Goal: Task Accomplishment & Management: Use online tool/utility

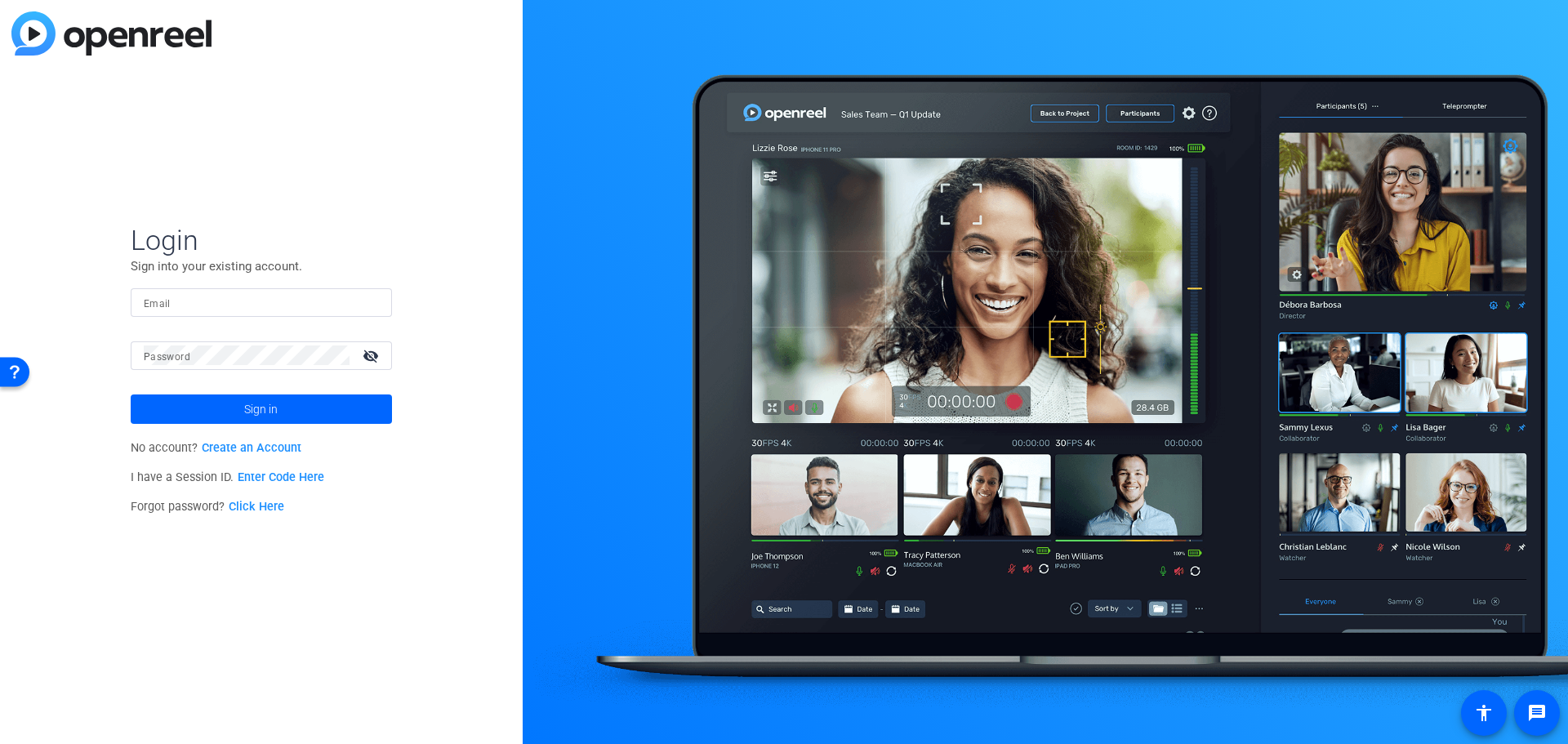
click at [184, 294] on input "Email" at bounding box center [261, 302] width 235 height 20
type input "[EMAIL_ADDRESS][PERSON_NAME][DOMAIN_NAME]"
click at [131, 394] on button "Sign in" at bounding box center [262, 409] width 262 height 29
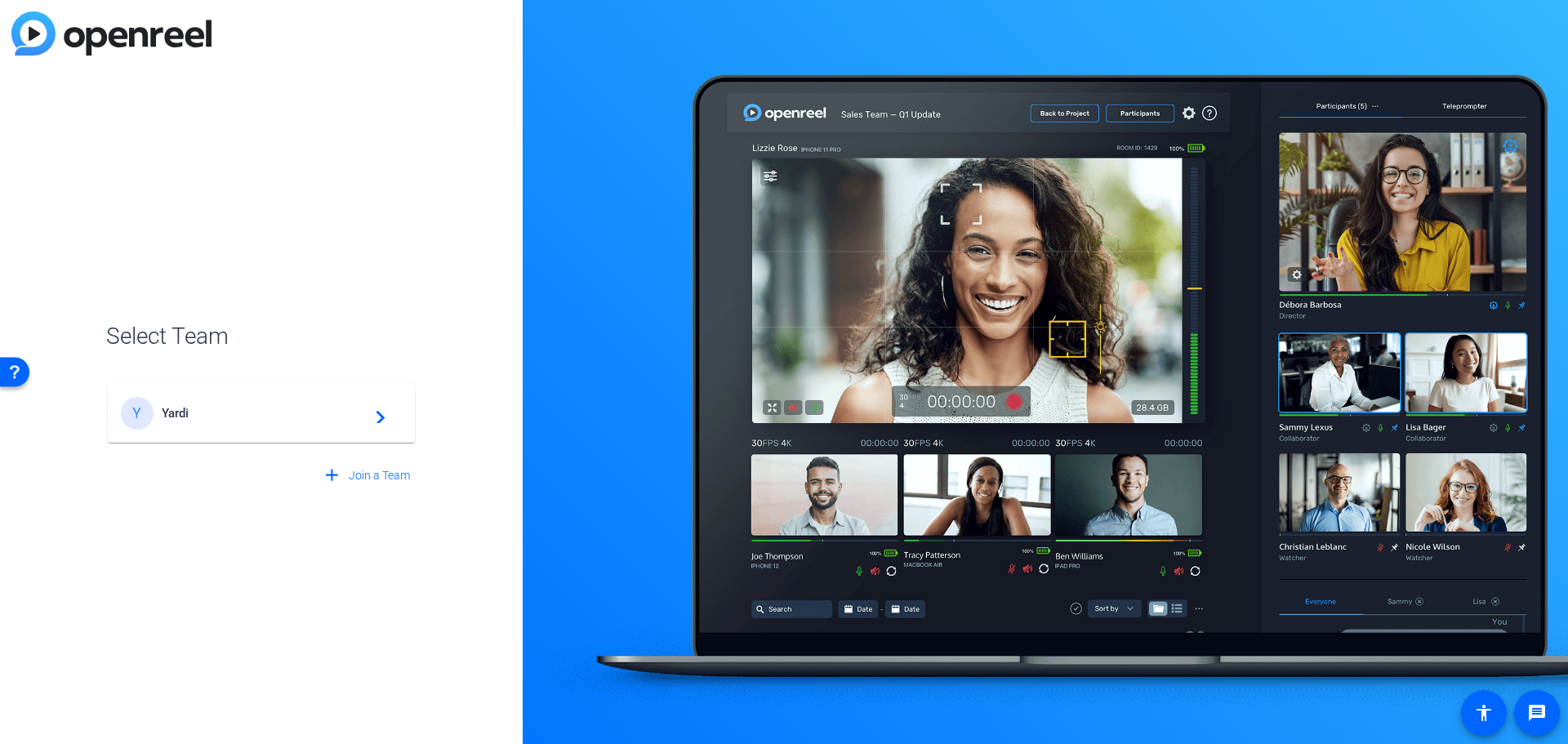
click at [246, 389] on mat-card-content "Y Yardi navigate_next" at bounding box center [261, 413] width 307 height 59
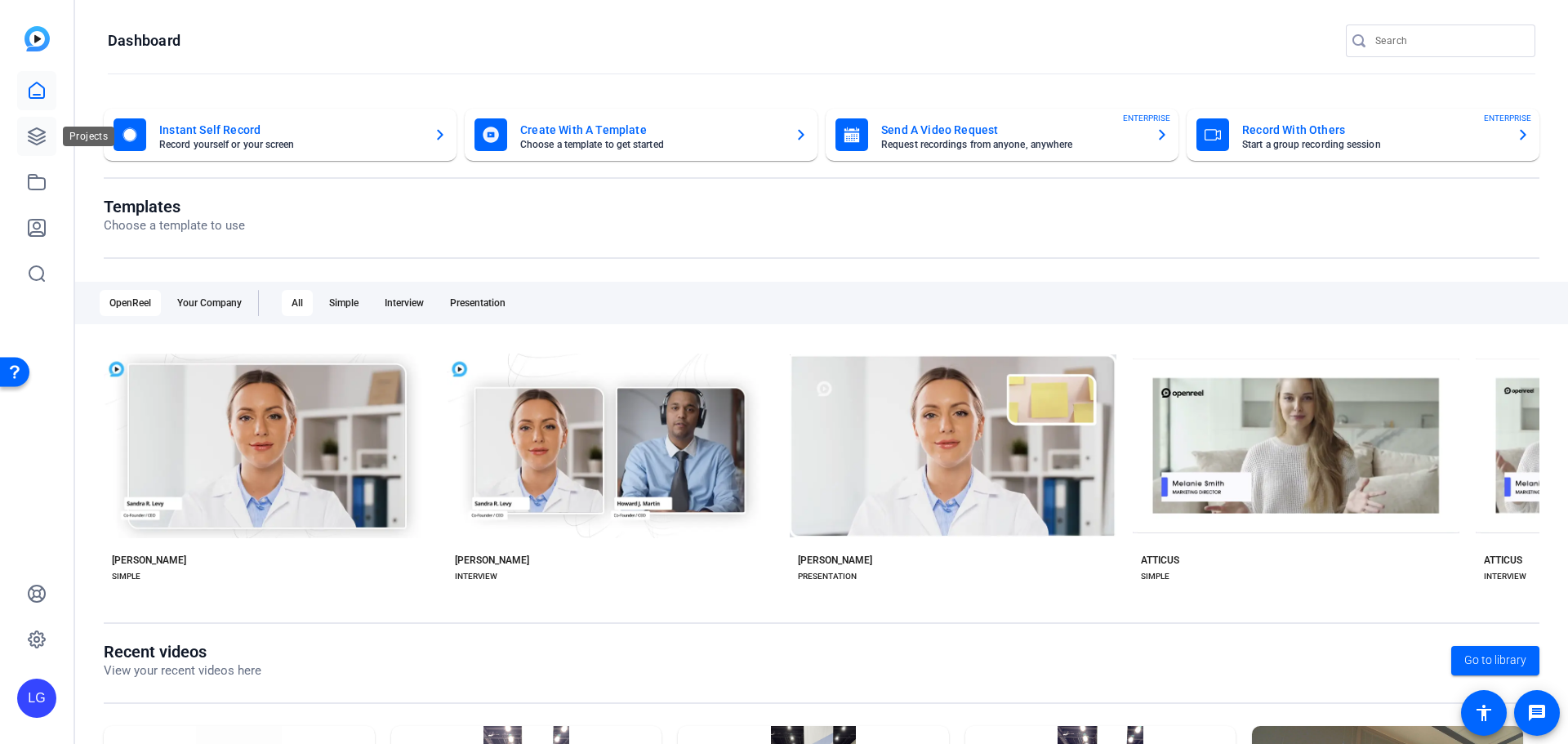
click at [35, 145] on icon at bounding box center [36, 136] width 16 height 16
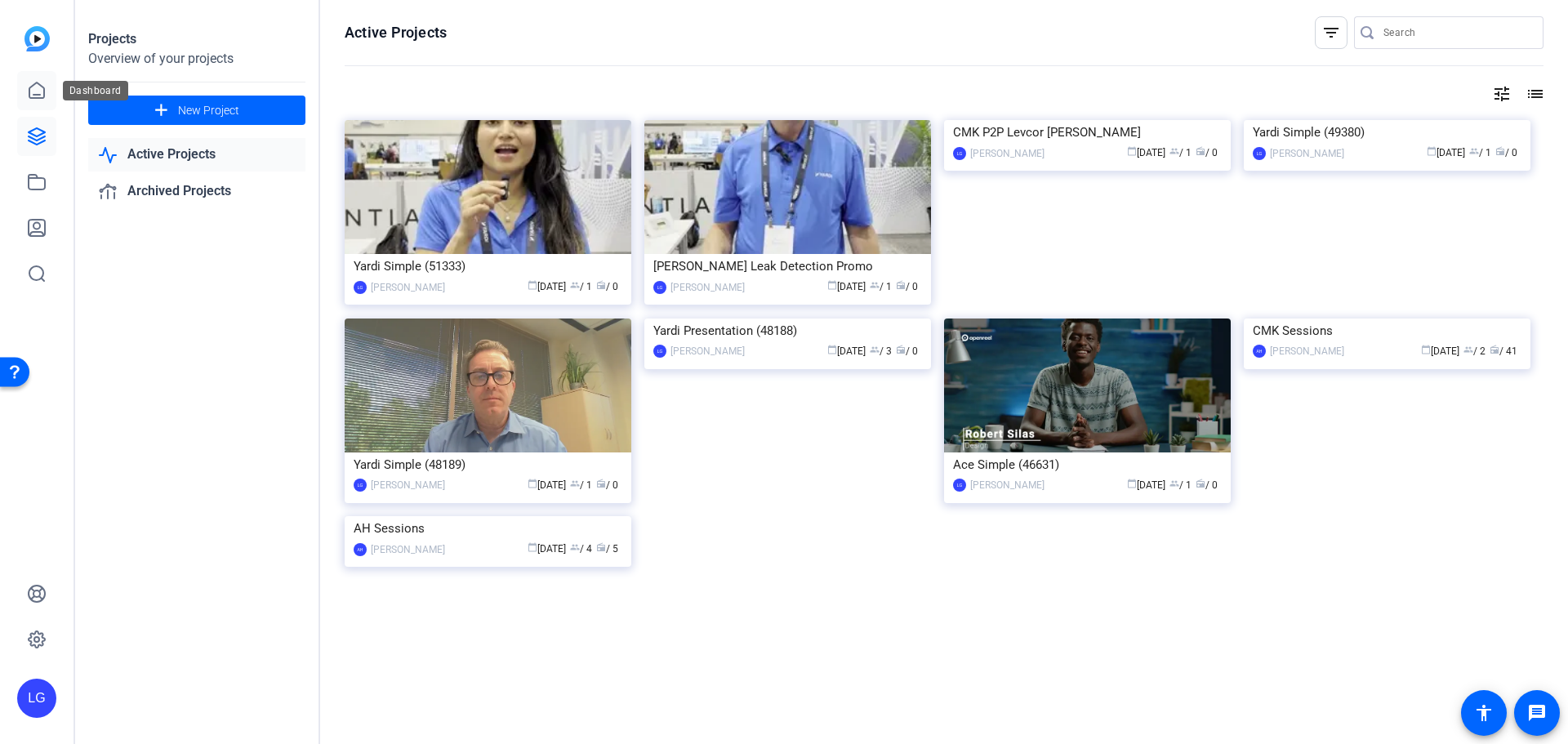
click at [45, 101] on link at bounding box center [37, 91] width 40 height 40
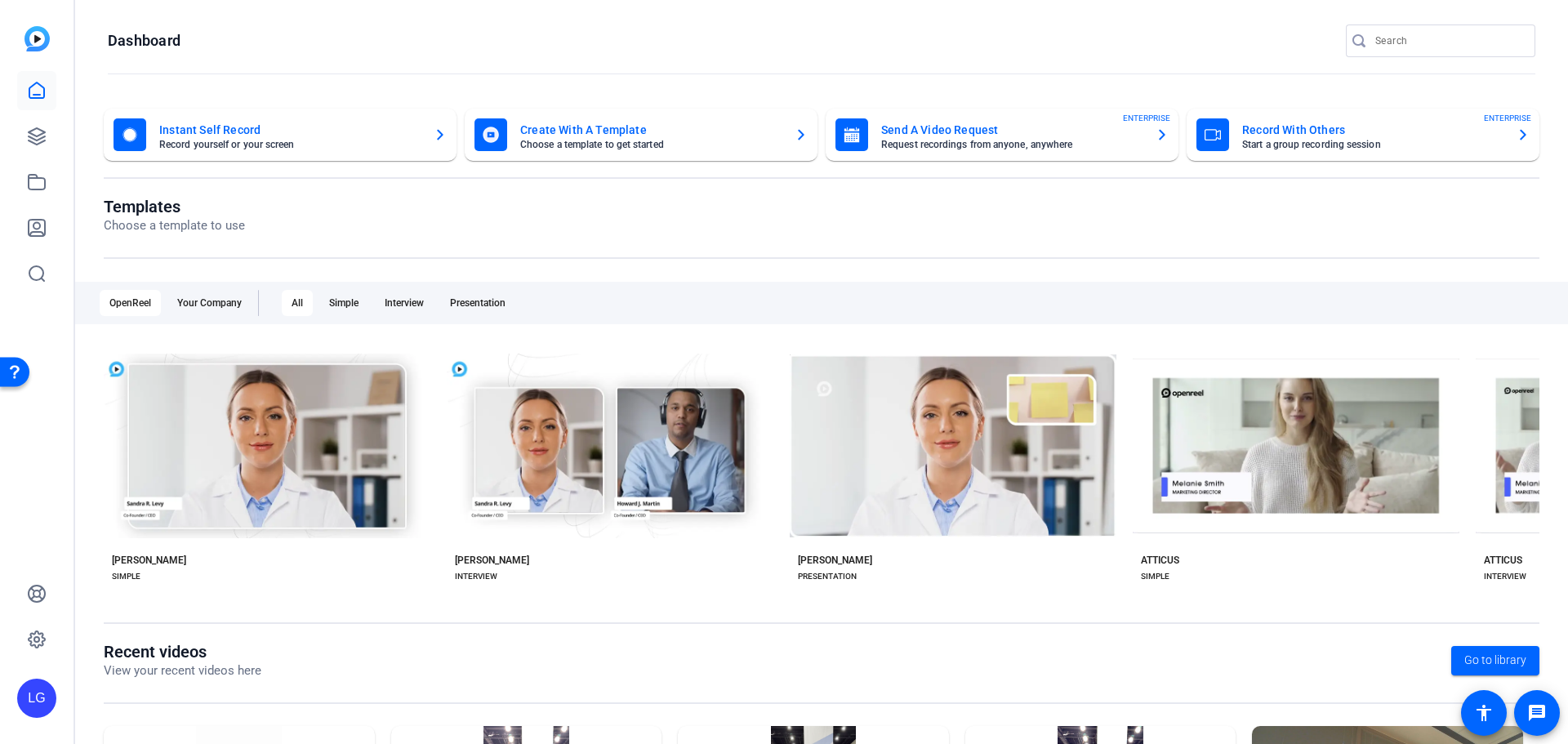
click at [562, 133] on mat-card-title "Create With A Template" at bounding box center [651, 129] width 262 height 20
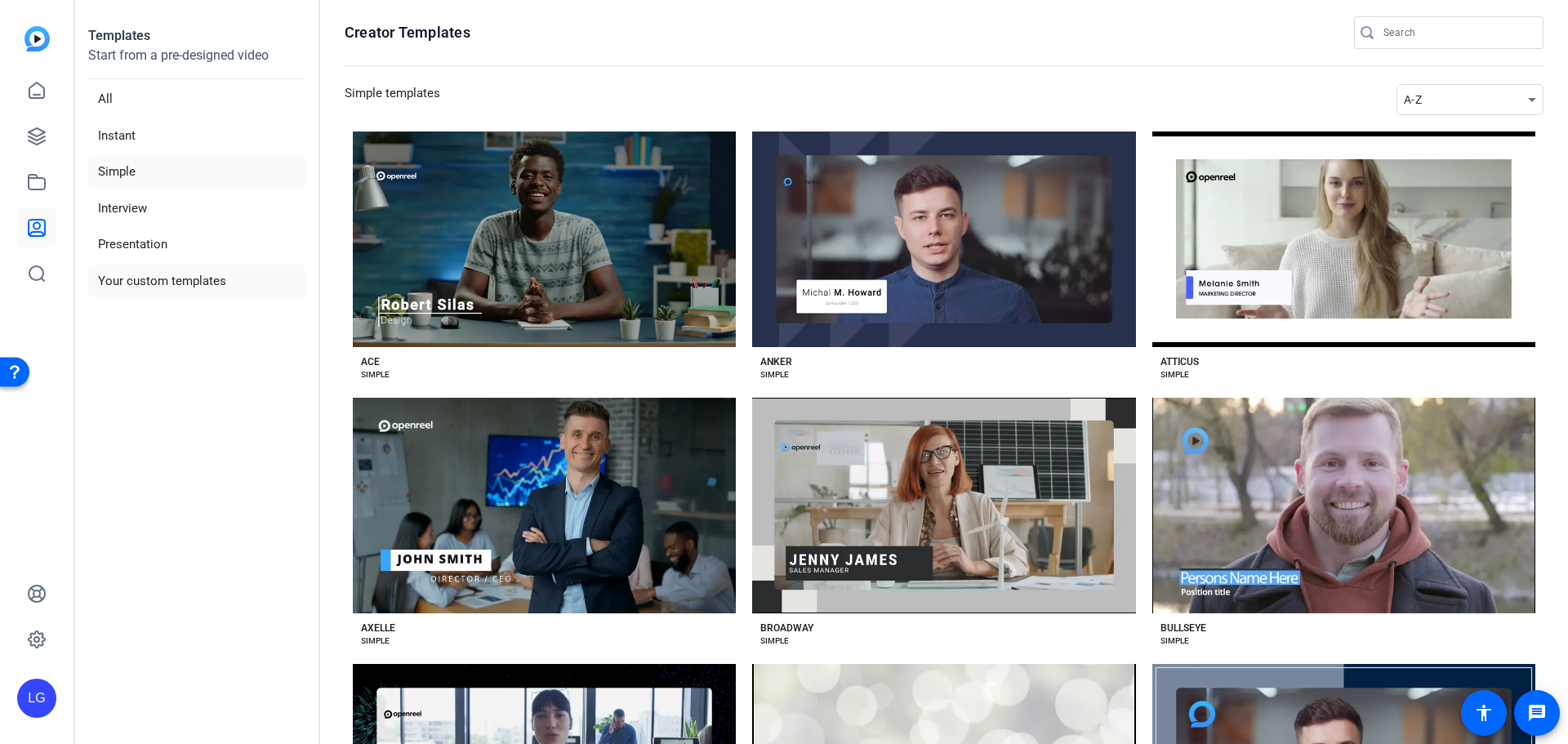
click at [189, 281] on li "Your custom templates" at bounding box center [196, 281] width 217 height 34
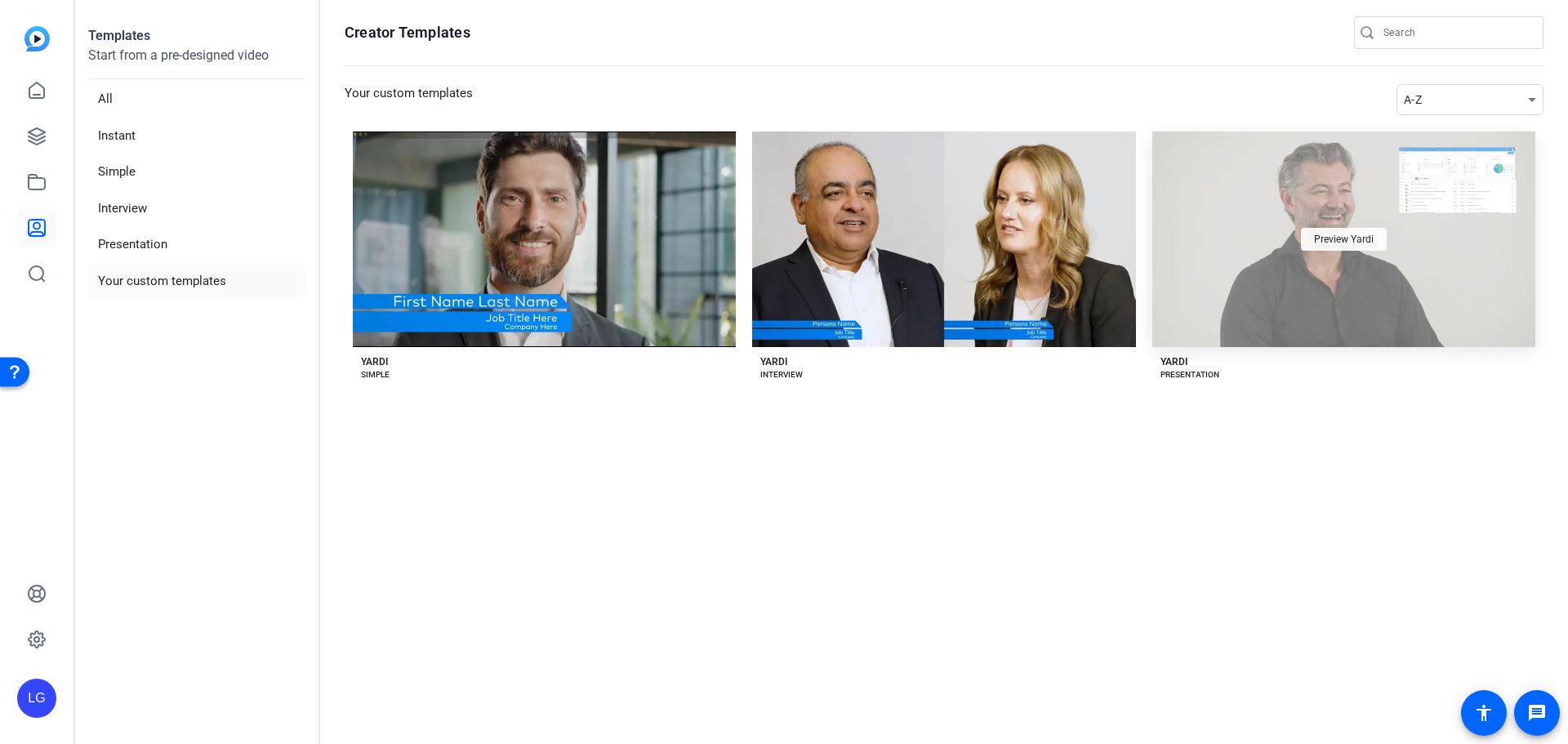
click at [1353, 238] on span "Preview Yardi" at bounding box center [1343, 239] width 59 height 9
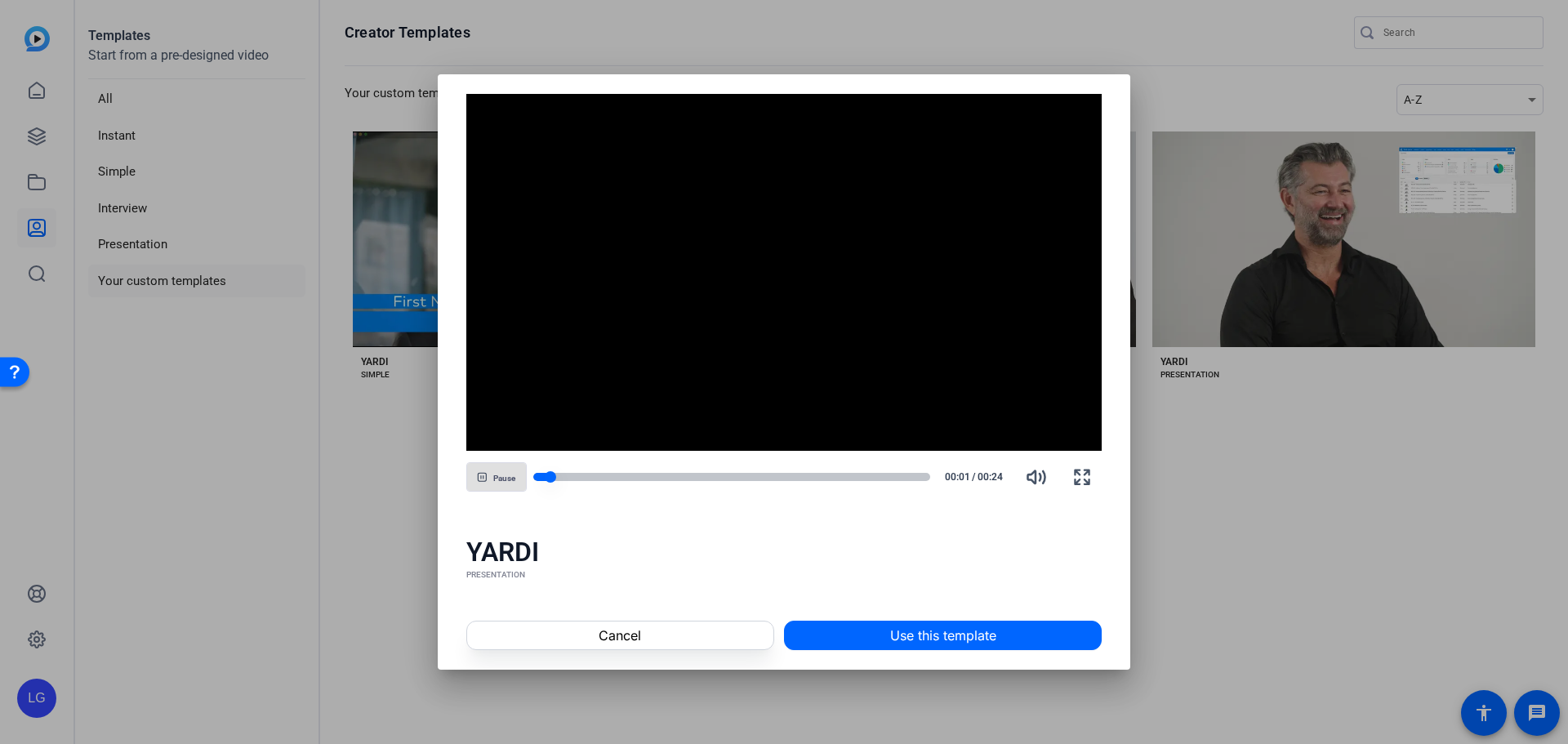
click at [626, 481] on div at bounding box center [732, 476] width 398 height 8
click at [669, 473] on div at bounding box center [732, 476] width 398 height 8
click at [732, 468] on div "Pause 00:08 / 00:24" at bounding box center [784, 477] width 636 height 40
click at [753, 484] on div "Pause 00:09 / 00:24" at bounding box center [784, 477] width 636 height 40
click at [658, 642] on span at bounding box center [621, 636] width 307 height 40
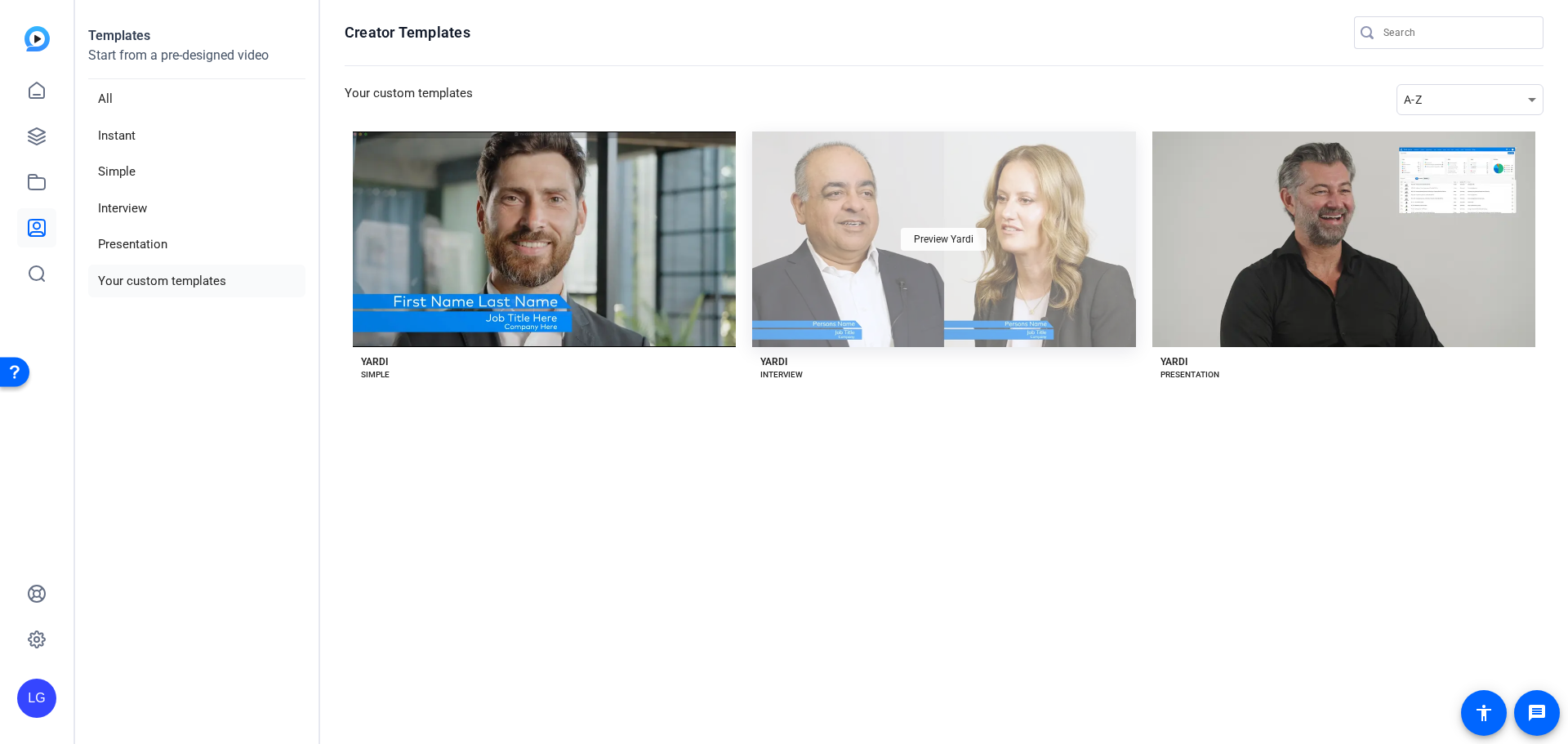
click at [948, 236] on span "Preview Yardi" at bounding box center [943, 239] width 59 height 9
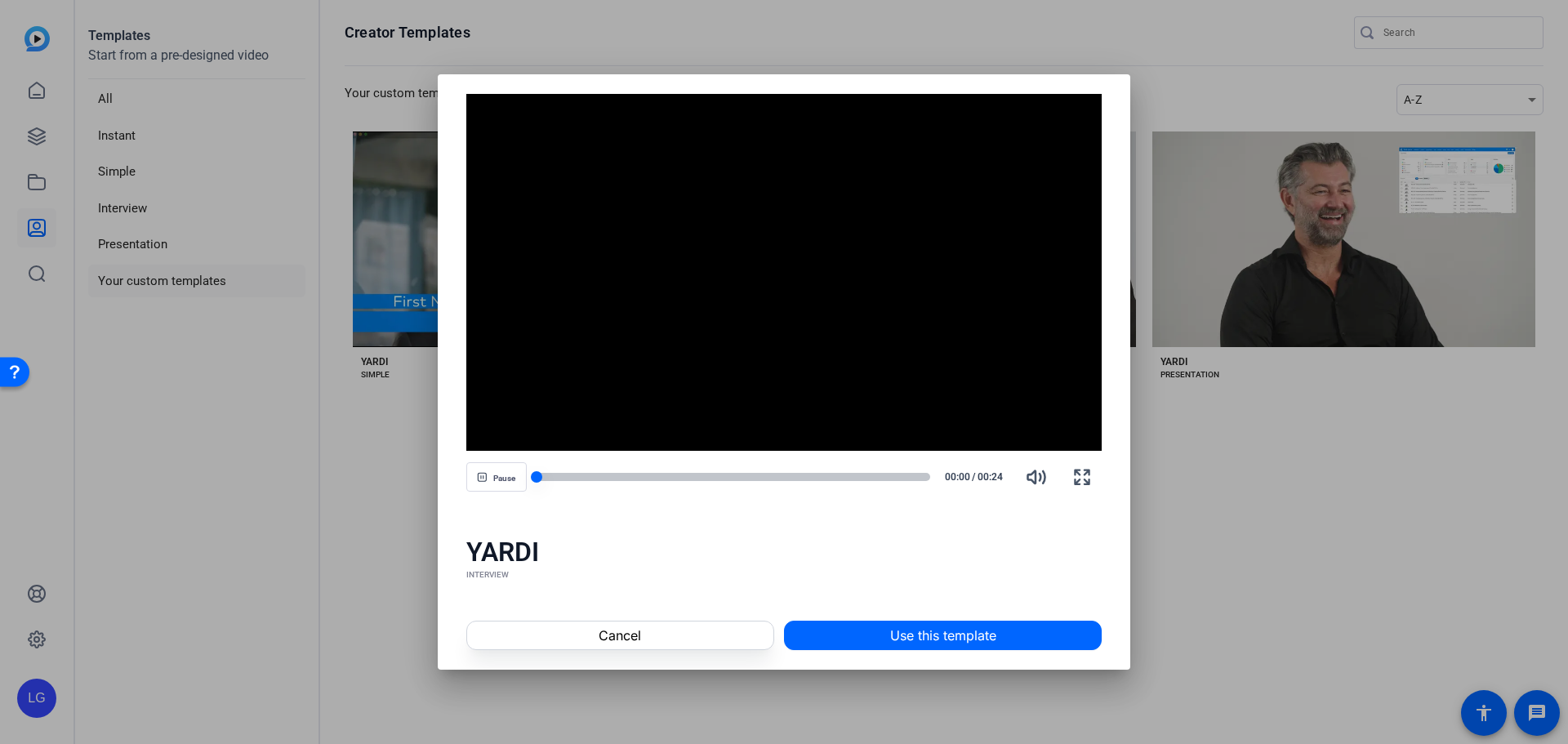
click at [628, 482] on div at bounding box center [732, 476] width 398 height 11
click at [688, 475] on div at bounding box center [732, 476] width 398 height 8
click at [737, 478] on div at bounding box center [732, 476] width 398 height 8
click at [814, 476] on div at bounding box center [732, 476] width 398 height 8
click at [851, 475] on div at bounding box center [732, 476] width 398 height 8
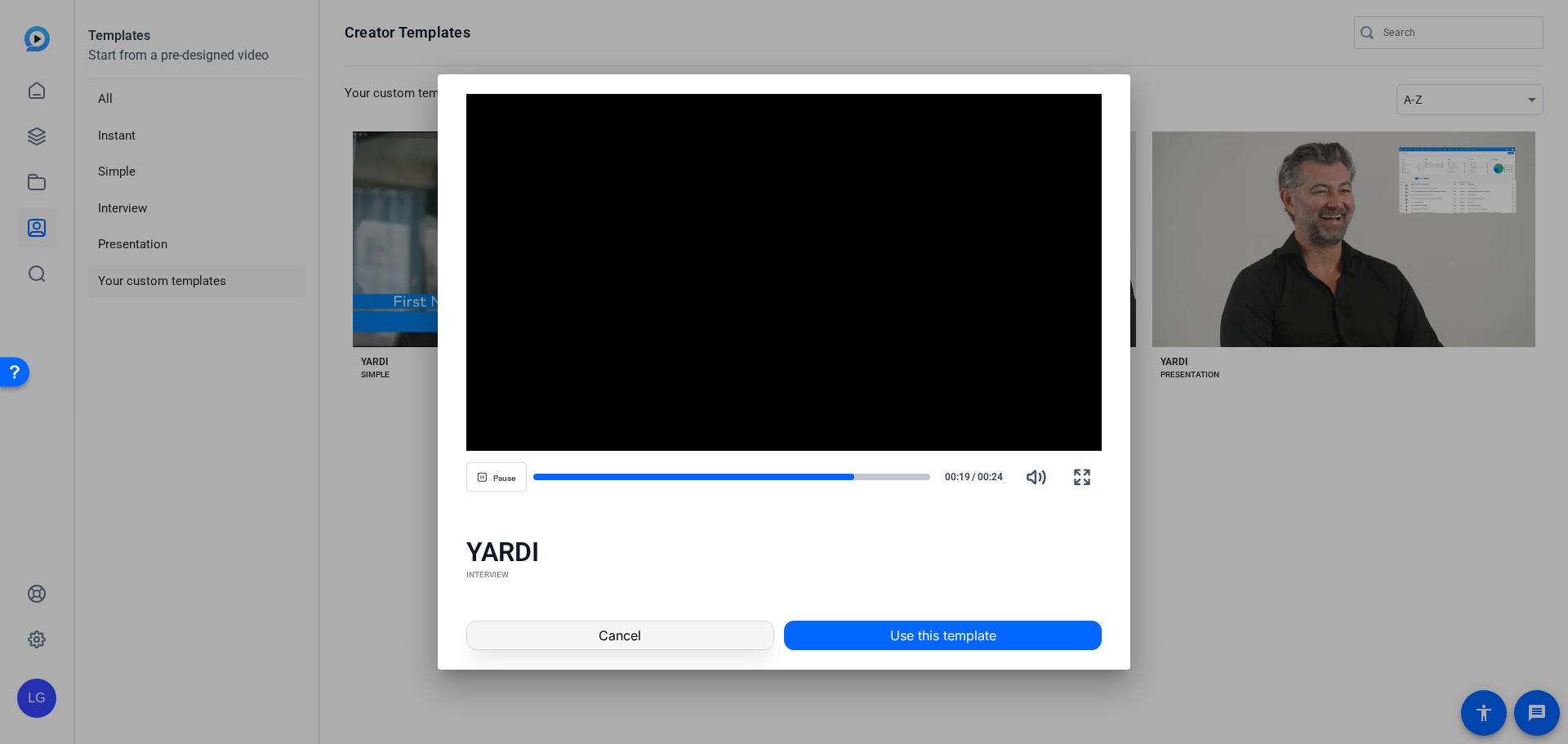
click at [649, 636] on span at bounding box center [621, 636] width 307 height 40
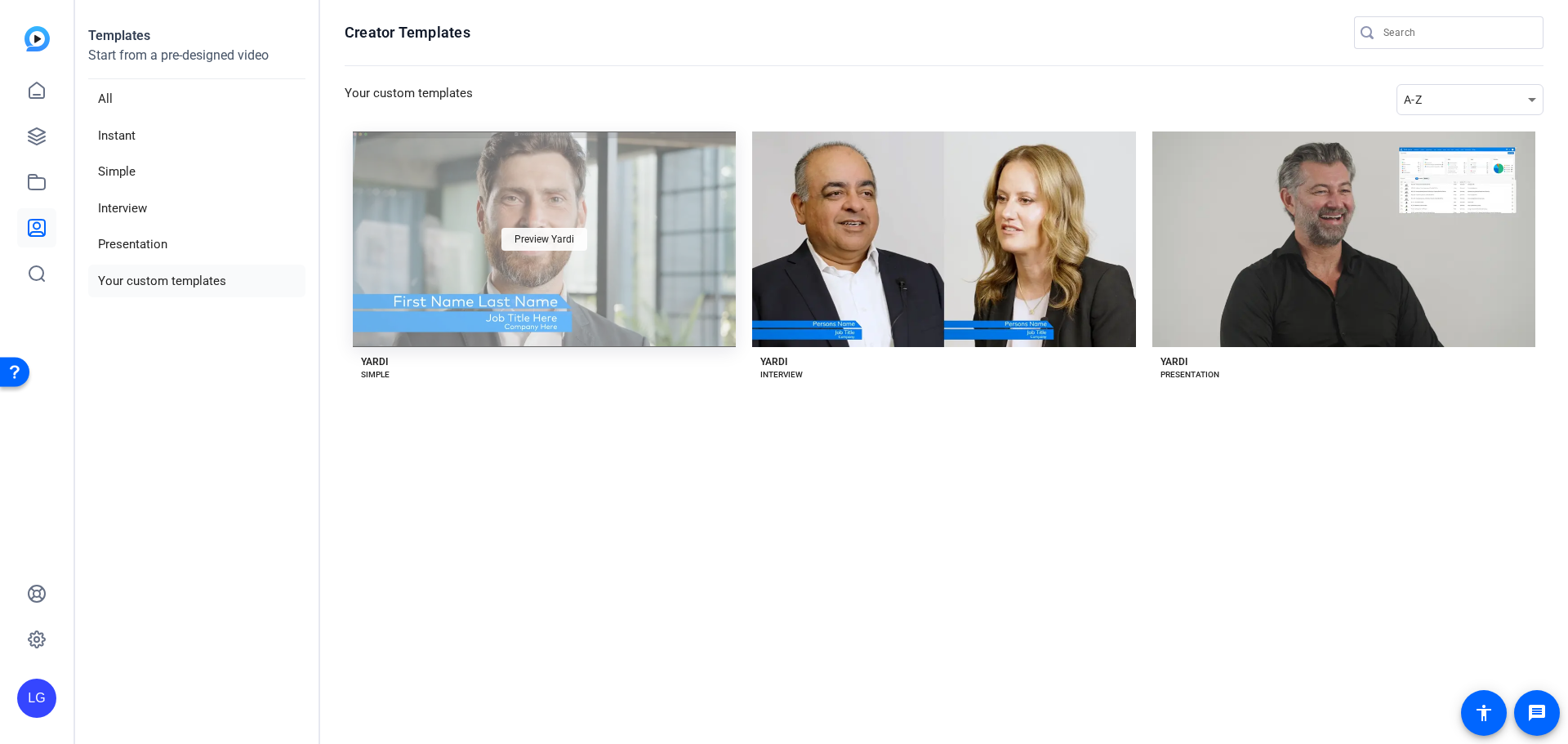
click at [536, 239] on span "Preview Yardi" at bounding box center [544, 239] width 59 height 9
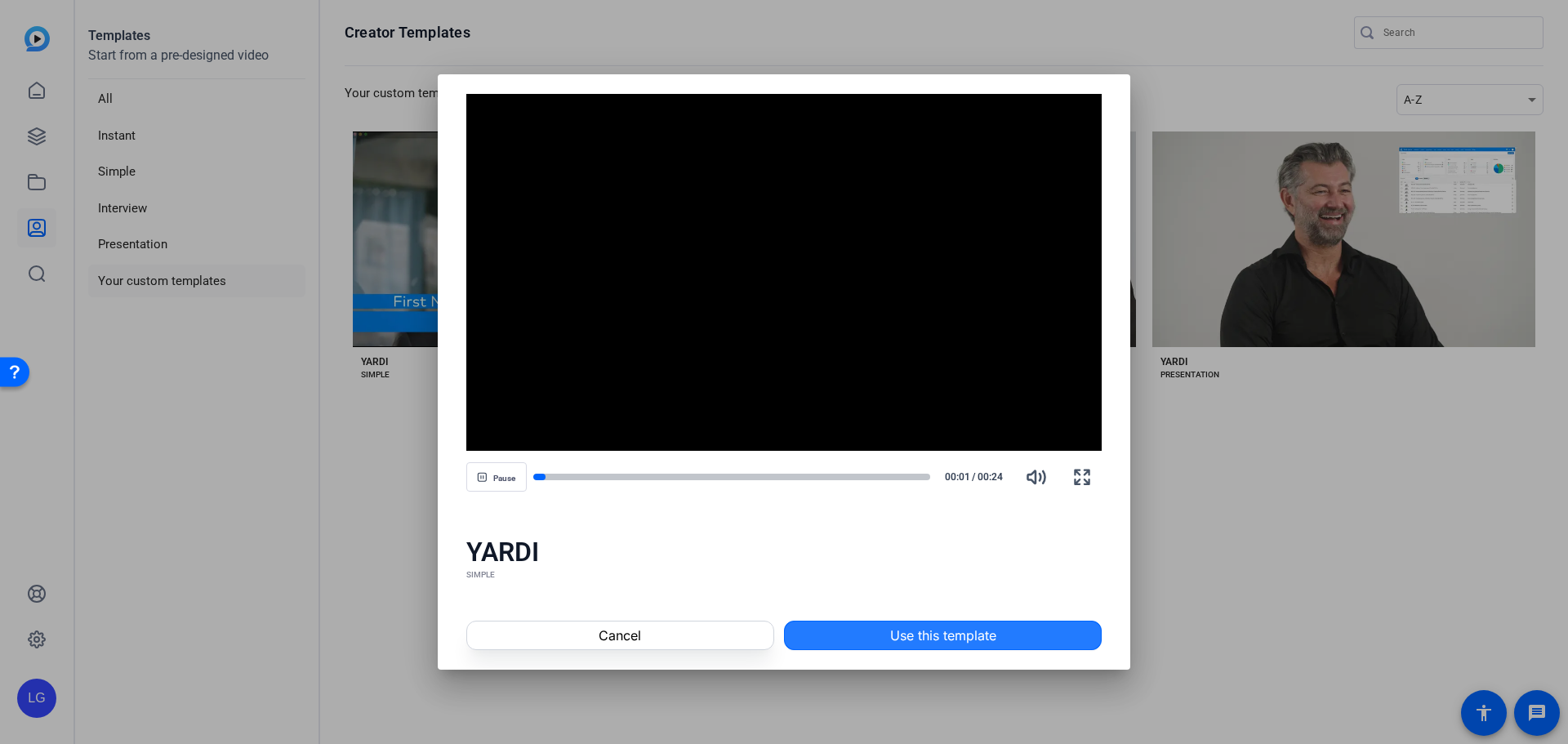
click at [877, 642] on span at bounding box center [943, 636] width 316 height 40
